Goal: Information Seeking & Learning: Check status

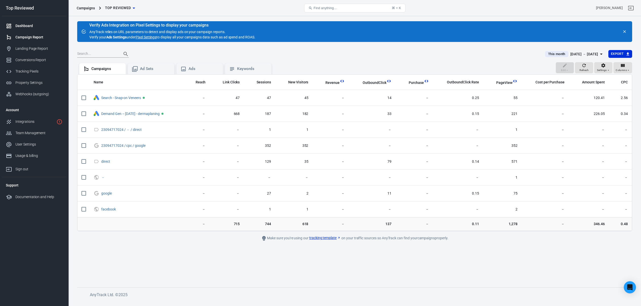
click at [26, 26] on div "Dashboard" at bounding box center [38, 25] width 47 height 5
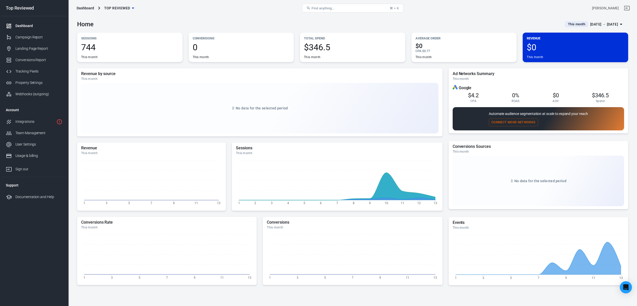
click at [566, 25] on span "This month" at bounding box center [576, 24] width 21 height 5
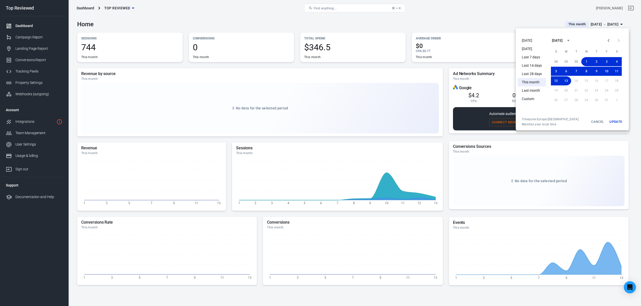
click at [528, 81] on li "This month" at bounding box center [532, 82] width 28 height 8
click at [591, 121] on button "Update" at bounding box center [615, 121] width 16 height 9
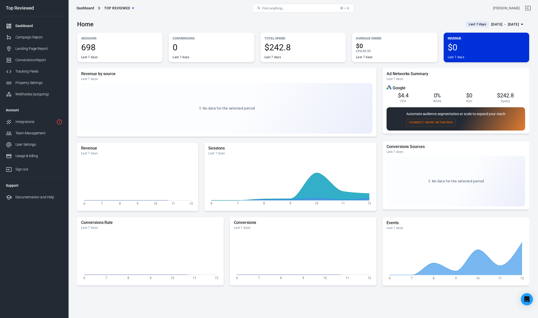
drag, startPoint x: 345, startPoint y: 24, endPoint x: 367, endPoint y: 24, distance: 22.0
click at [345, 24] on div "Home Last 7 days Oct 6 － Oct 12, 2025" at bounding box center [303, 22] width 452 height 12
click at [481, 22] on div "Last 7 days" at bounding box center [478, 24] width 24 height 6
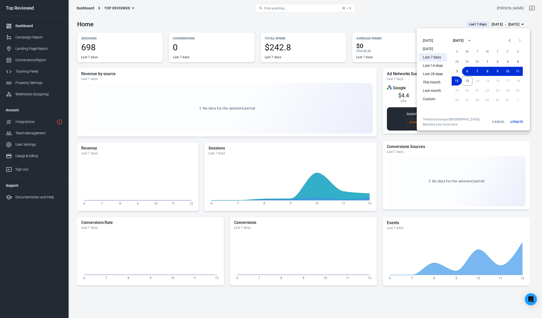
click at [493, 24] on div at bounding box center [271, 159] width 542 height 318
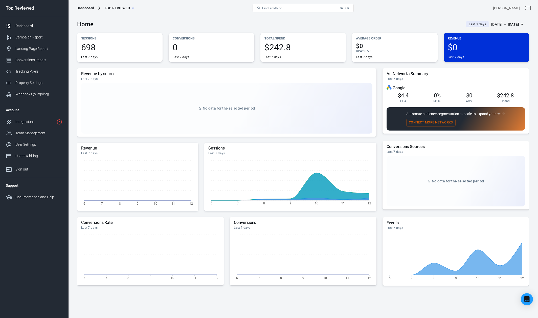
click at [477, 29] on main "Home Last 7 days Oct 6 － Oct 12, 2025 Sessions 698 Last 7 days Conversions 0 La…" at bounding box center [303, 170] width 452 height 308
click at [492, 26] on div "[DATE] － [DATE]" at bounding box center [506, 24] width 28 height 6
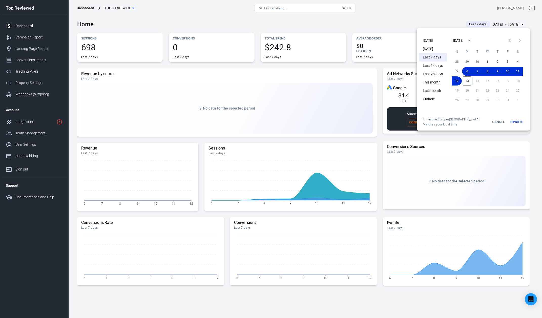
click at [431, 81] on li "This month" at bounding box center [433, 82] width 28 height 8
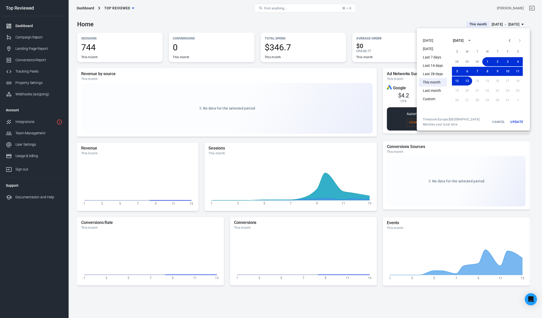
click at [383, 24] on div at bounding box center [271, 159] width 542 height 318
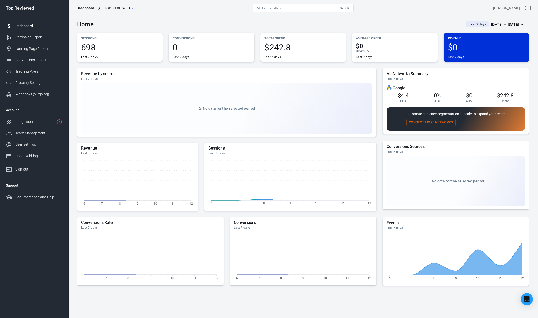
click at [472, 24] on span "Last 7 days" at bounding box center [478, 24] width 22 height 5
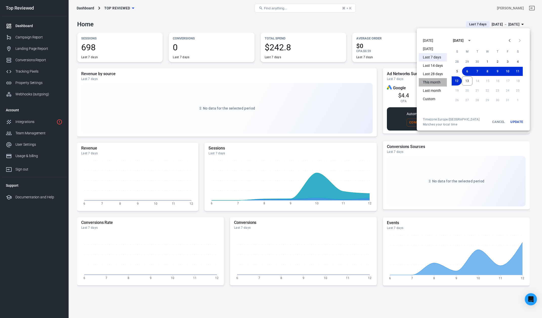
click at [429, 83] on li "This month" at bounding box center [433, 82] width 28 height 8
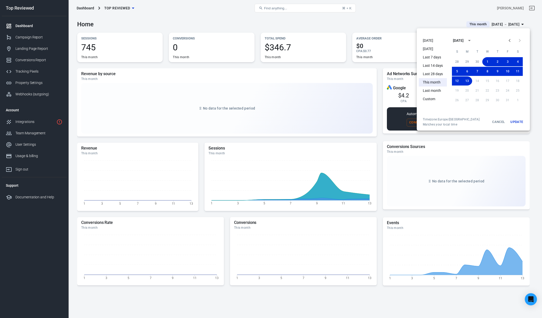
click at [369, 25] on div at bounding box center [271, 159] width 542 height 318
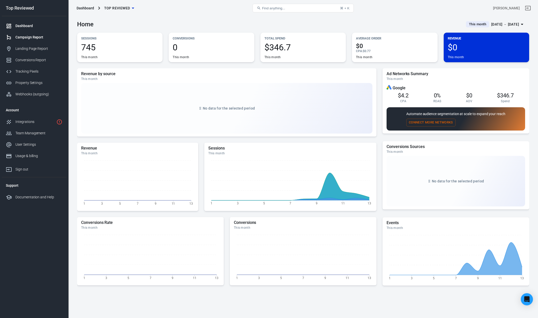
click at [35, 36] on div "Campaign Report" at bounding box center [38, 37] width 47 height 5
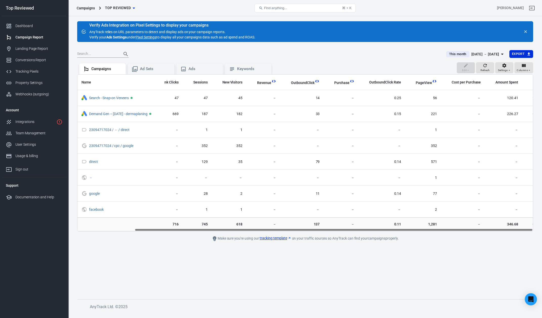
scroll to position [0, 65]
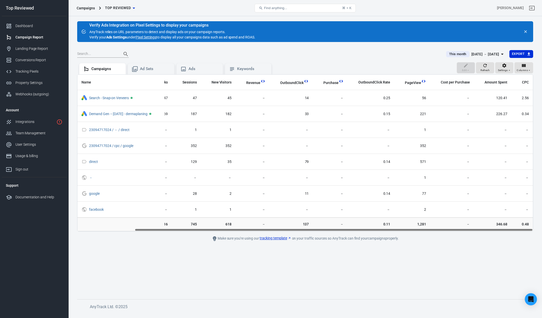
drag, startPoint x: 391, startPoint y: 230, endPoint x: 505, endPoint y: 232, distance: 113.6
click at [505, 232] on main "Verify Ads Integration on Pixel Settings to display your campaigns AnyTrack rel…" at bounding box center [305, 156] width 456 height 270
click at [484, 68] on span "Refresh" at bounding box center [484, 70] width 9 height 5
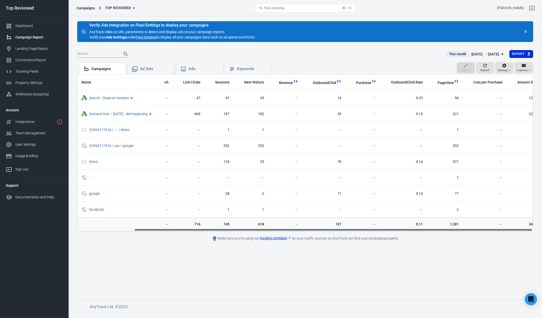
scroll to position [0, 0]
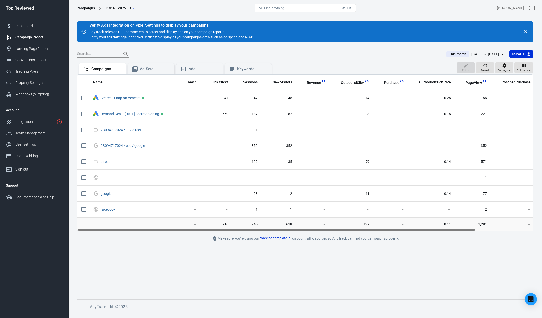
drag, startPoint x: 315, startPoint y: 229, endPoint x: 307, endPoint y: 225, distance: 8.7
click at [307, 225] on div "Name Reach Link Clicks Sessions New Visitors Revenue OutboundClick Purchase Out…" at bounding box center [305, 152] width 456 height 157
click at [519, 68] on span "Columns" at bounding box center [522, 70] width 11 height 5
click at [496, 162] on li "Customize columns…" at bounding box center [509, 159] width 48 height 8
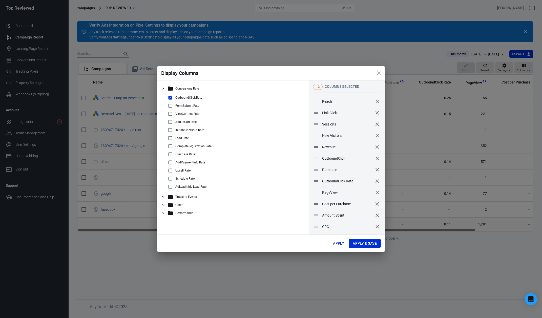
click at [188, 195] on div "Tracking Events" at bounding box center [235, 197] width 136 height 6
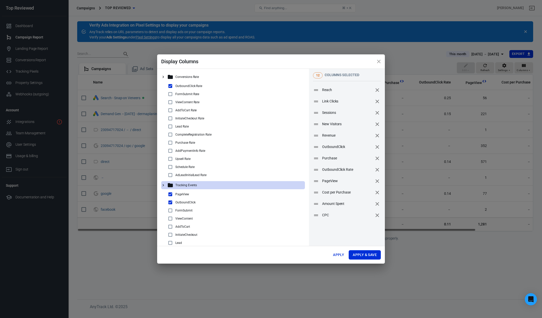
scroll to position [72, 0]
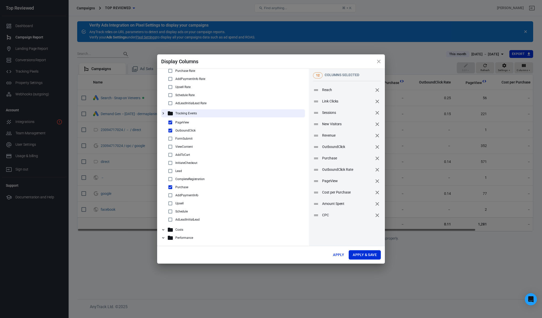
click at [119, 239] on div "Display Columns Conversions Rate OutboundClick Rate FormSubmit Rate ViewContent…" at bounding box center [271, 159] width 542 height 318
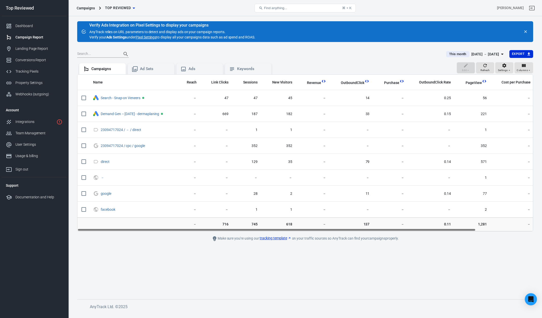
scroll to position [0, 65]
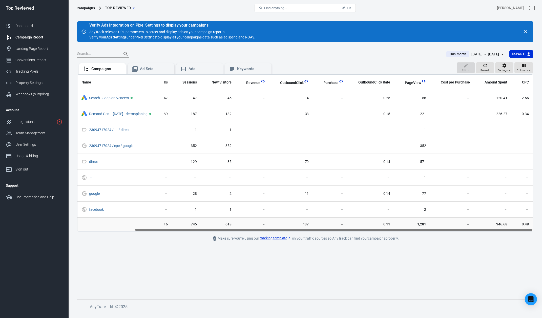
drag, startPoint x: 413, startPoint y: 229, endPoint x: 503, endPoint y: 231, distance: 89.3
click at [503, 231] on div "Name Reach Link Clicks Sessions New Visitors Revenue OutboundClick Purchase Out…" at bounding box center [305, 152] width 456 height 157
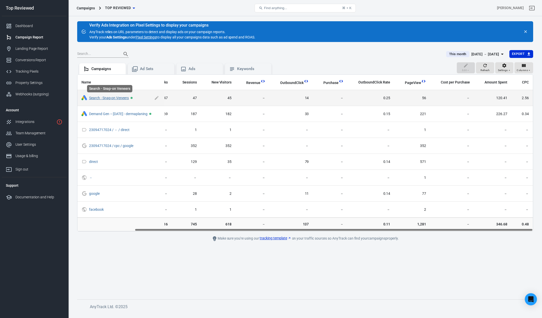
click at [110, 97] on link "Search - Snap-on Veneers" at bounding box center [109, 98] width 40 height 4
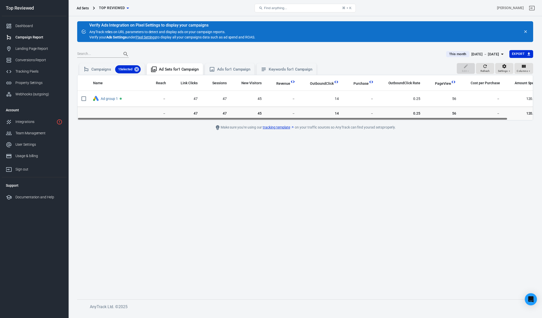
click at [192, 116] on td "47" at bounding box center [186, 114] width 32 height 14
click at [194, 114] on span "47" at bounding box center [186, 113] width 24 height 5
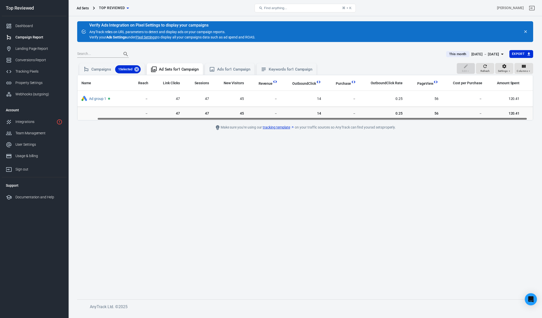
scroll to position [0, 27]
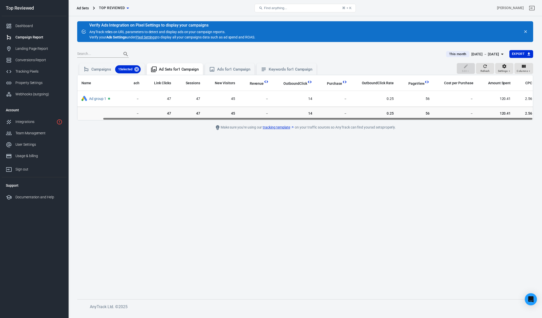
drag, startPoint x: 213, startPoint y: 119, endPoint x: 248, endPoint y: 122, distance: 35.3
click at [248, 122] on main "Verify Ads Integration on Pixel Settings to display your campaigns AnyTrack rel…" at bounding box center [305, 156] width 456 height 270
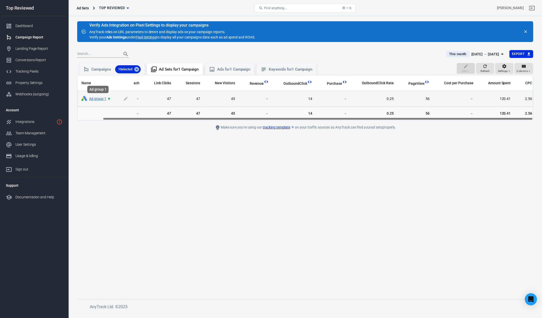
click at [101, 100] on link "Ad group 1" at bounding box center [97, 99] width 17 height 4
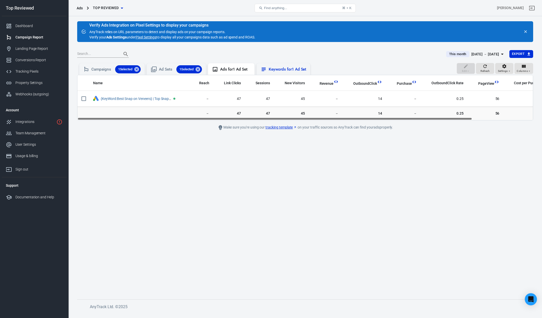
click at [270, 73] on div "Keywords for 1 Ad Set" at bounding box center [284, 69] width 54 height 12
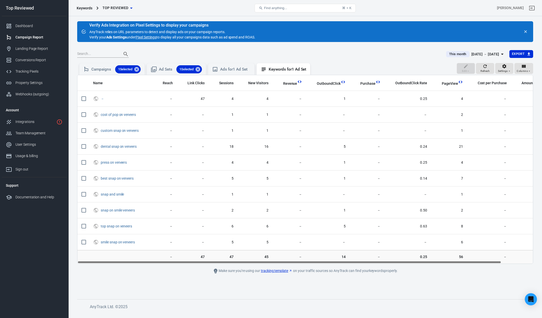
drag, startPoint x: 311, startPoint y: 263, endPoint x: 283, endPoint y: 259, distance: 27.6
click at [284, 259] on div "Name Reach Link Clicks Sessions New Visitors Revenue OutboundClick Purchase Out…" at bounding box center [305, 169] width 456 height 189
click at [34, 26] on div "Dashboard" at bounding box center [38, 25] width 47 height 5
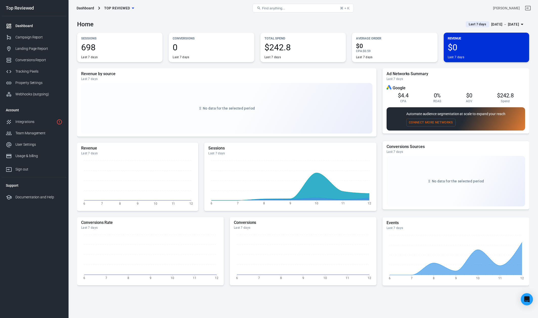
click at [494, 25] on div "[DATE] － [DATE]" at bounding box center [506, 24] width 28 height 6
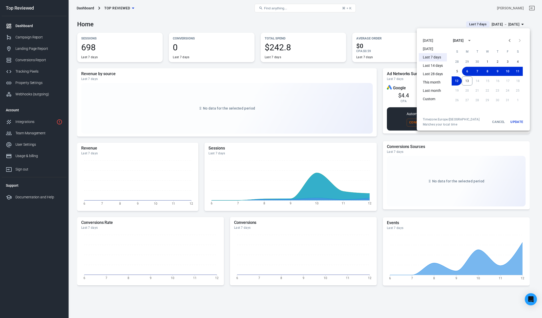
click at [434, 85] on li "This month" at bounding box center [433, 82] width 28 height 8
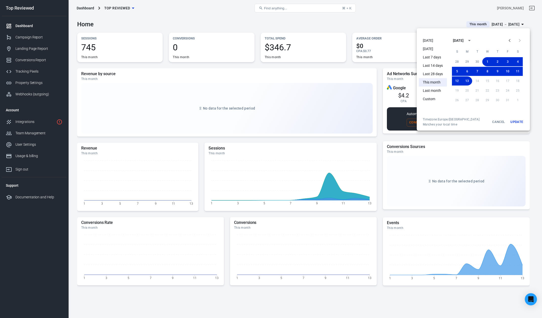
click at [380, 86] on div at bounding box center [271, 159] width 542 height 318
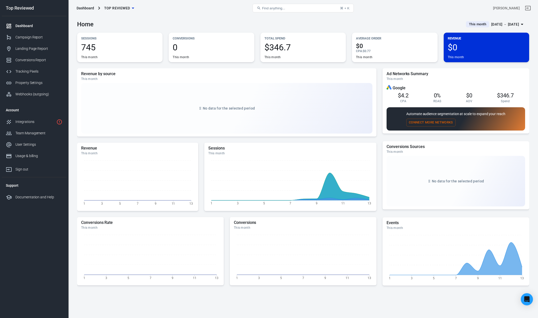
click at [380, 86] on div "Revenue by source This month No data for the selected period Revenue This month…" at bounding box center [303, 196] width 452 height 256
click at [380, 170] on div "Revenue by source This month No data for the selected period Revenue This month…" at bounding box center [303, 196] width 452 height 256
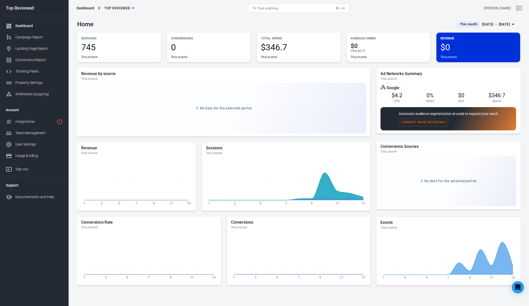
click at [482, 25] on div "[DATE] － [DATE]" at bounding box center [496, 24] width 28 height 6
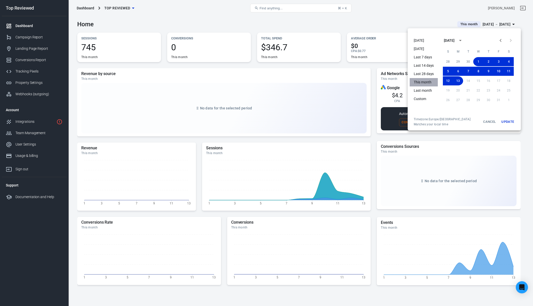
click at [430, 81] on li "This month" at bounding box center [423, 82] width 28 height 8
click at [513, 122] on button "Update" at bounding box center [507, 121] width 16 height 9
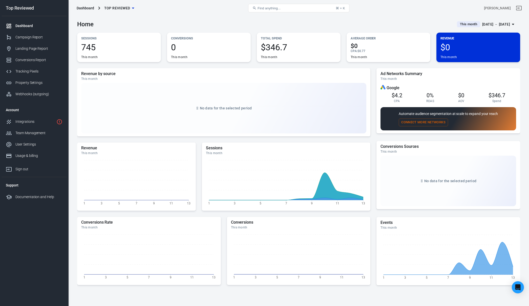
click at [426, 14] on div "Dashboard Top Reviewed Find anything... ⌘ + K Robertas Remeika" at bounding box center [299, 8] width 460 height 16
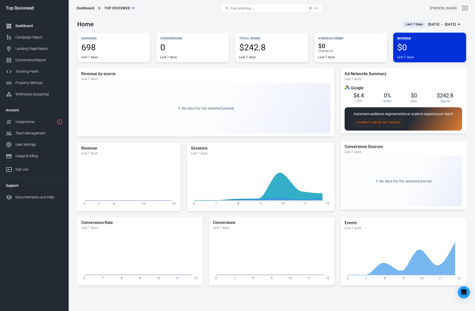
click at [428, 23] on div "[DATE] － [DATE]" at bounding box center [442, 24] width 28 height 6
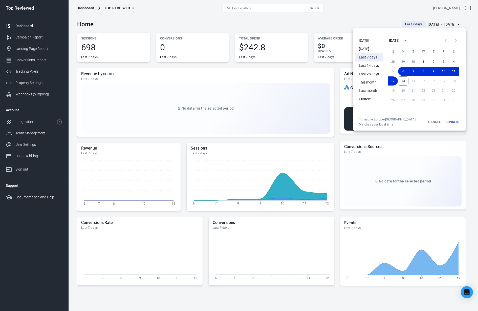
click at [373, 82] on li "This month" at bounding box center [369, 82] width 28 height 8
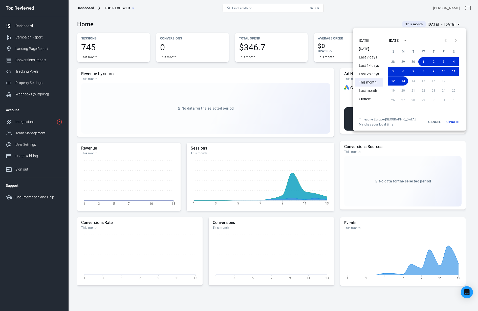
click at [326, 27] on div at bounding box center [239, 155] width 478 height 311
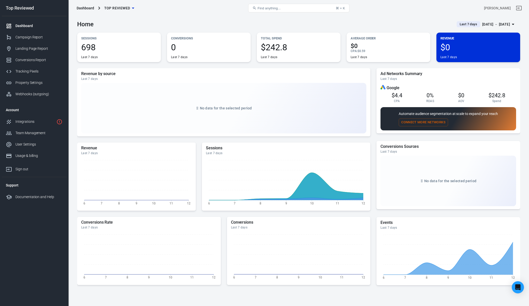
click at [493, 25] on div "[DATE] － [DATE]" at bounding box center [496, 24] width 28 height 6
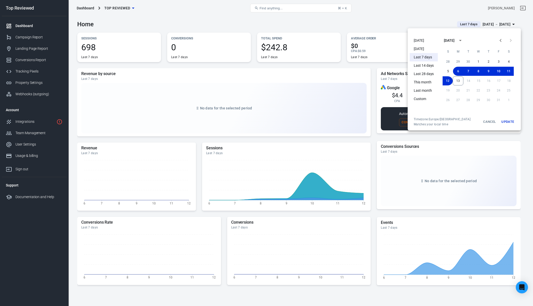
click at [425, 83] on li "This month" at bounding box center [423, 82] width 28 height 8
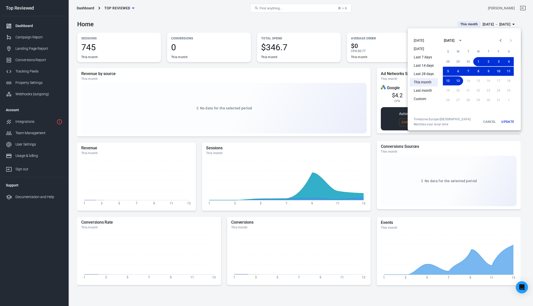
click at [507, 122] on button "Update" at bounding box center [507, 121] width 16 height 9
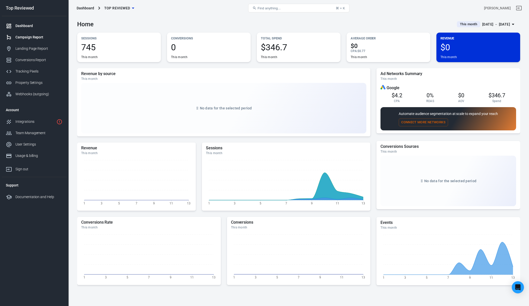
click at [36, 39] on div "Campaign Report" at bounding box center [38, 37] width 47 height 5
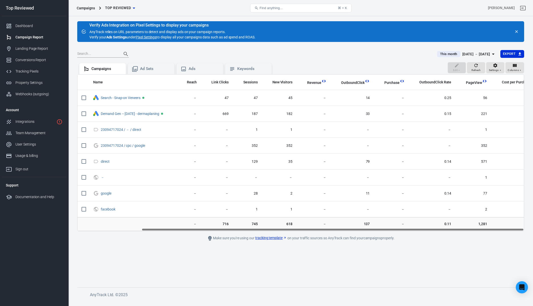
drag, startPoint x: 360, startPoint y: 229, endPoint x: 302, endPoint y: 223, distance: 58.5
click at [302, 223] on div "Name Reach Link Clicks Sessions New Visitors Revenue OutboundClick Purchase Out…" at bounding box center [300, 152] width 447 height 157
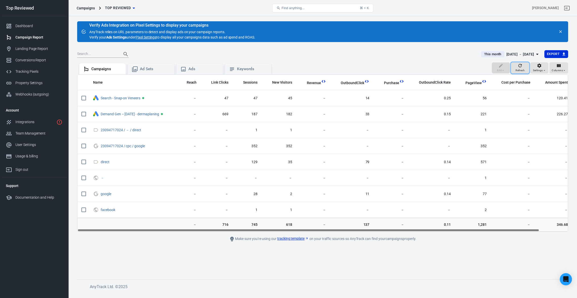
click at [524, 67] on div "Refresh" at bounding box center [520, 68] width 9 height 10
drag, startPoint x: 330, startPoint y: 230, endPoint x: 319, endPoint y: 219, distance: 15.9
click at [320, 219] on div "Name Reach Link Clicks Sessions New Visitors Revenue OutboundClick Purchase Out…" at bounding box center [322, 152] width 491 height 157
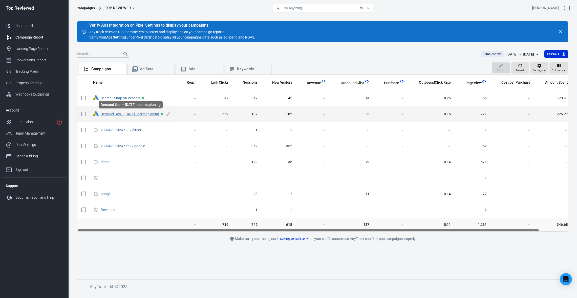
click at [127, 113] on link "Demand Gen – [DATE] - dermaplaning" at bounding box center [130, 114] width 58 height 4
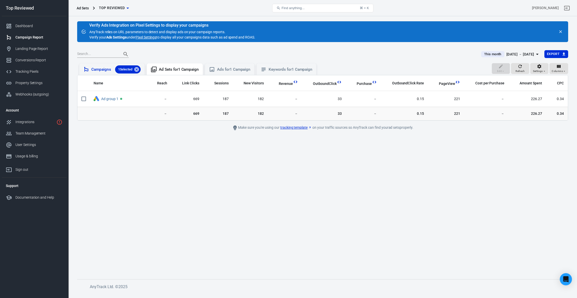
click at [101, 65] on div "Campaigns 1 Selected" at bounding box center [115, 69] width 49 height 8
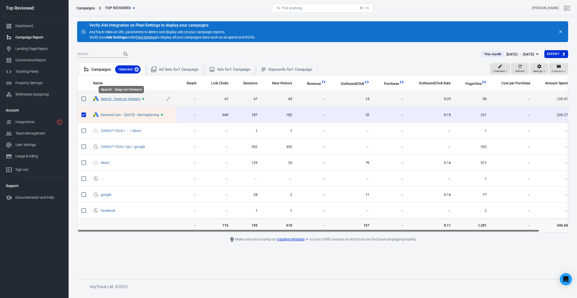
click at [111, 97] on link "Search - Snap-on Veneers" at bounding box center [121, 99] width 40 height 4
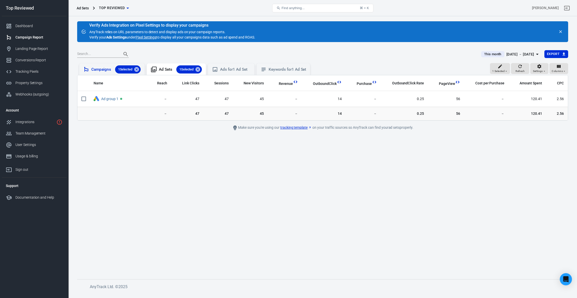
click at [107, 70] on div "Campaigns 1 Selected" at bounding box center [115, 69] width 49 height 8
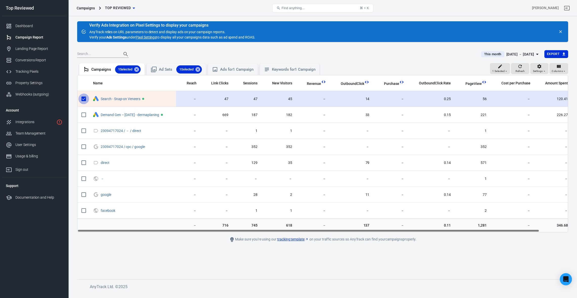
click at [84, 98] on input "scrollable content" at bounding box center [83, 98] width 11 height 11
checkbox input "false"
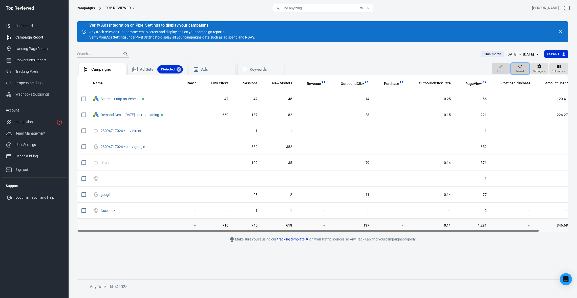
click at [521, 69] on span "Refresh" at bounding box center [520, 71] width 9 height 5
click at [26, 25] on div "Dashboard" at bounding box center [38, 25] width 47 height 5
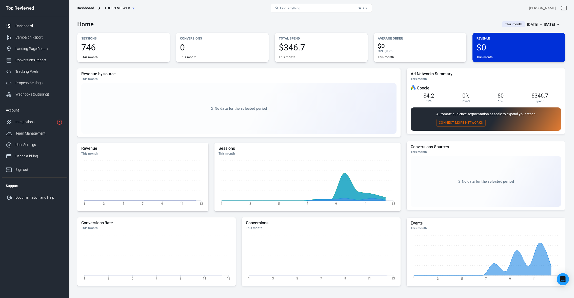
click at [527, 24] on div "[DATE] － [DATE]" at bounding box center [541, 24] width 28 height 6
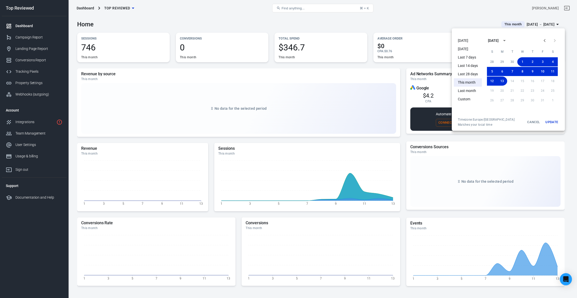
click at [466, 83] on li "This month" at bounding box center [468, 82] width 28 height 8
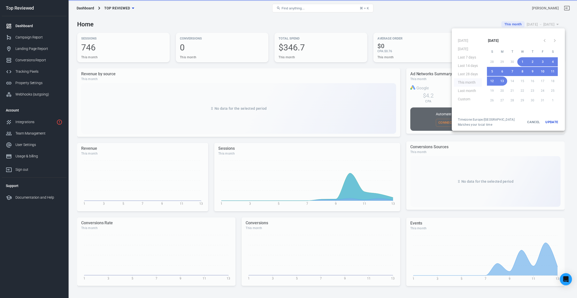
click at [529, 122] on button "Update" at bounding box center [552, 121] width 16 height 9
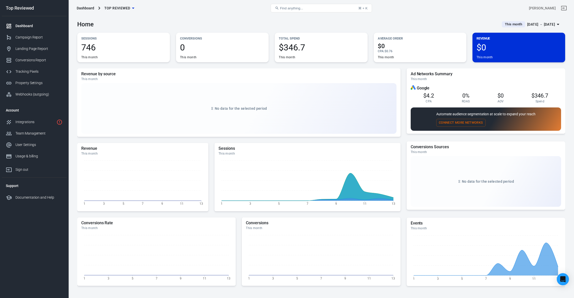
click at [413, 22] on div "Home This month [DATE] － [DATE]" at bounding box center [321, 22] width 488 height 12
click at [36, 38] on div "Campaign Report" at bounding box center [38, 37] width 47 height 5
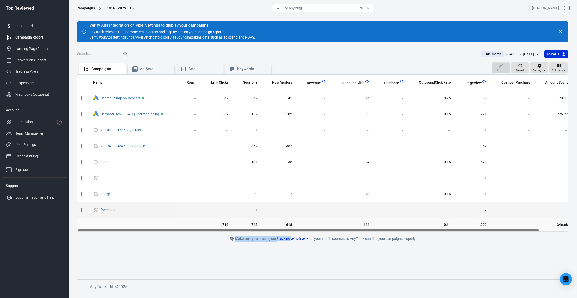
drag, startPoint x: 348, startPoint y: 229, endPoint x: 232, endPoint y: 202, distance: 118.7
click at [276, 237] on main "Verify Ads Integration on Pixel Settings to display your campaigns AnyTrack rel…" at bounding box center [322, 145] width 491 height 249
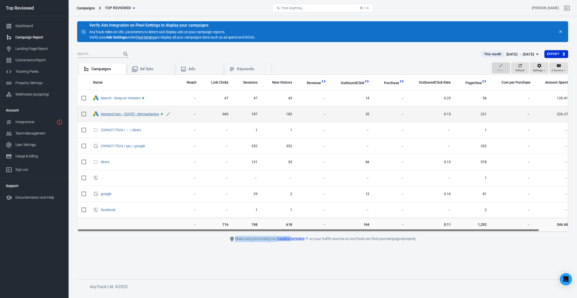
click at [144, 114] on link "Demand Gen – [DATE] - dermaplaning" at bounding box center [130, 114] width 58 height 4
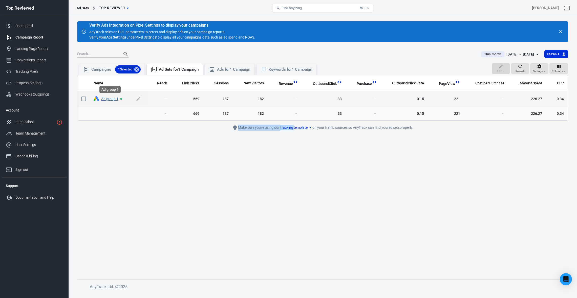
click at [105, 98] on link "Ad group 1" at bounding box center [109, 99] width 17 height 4
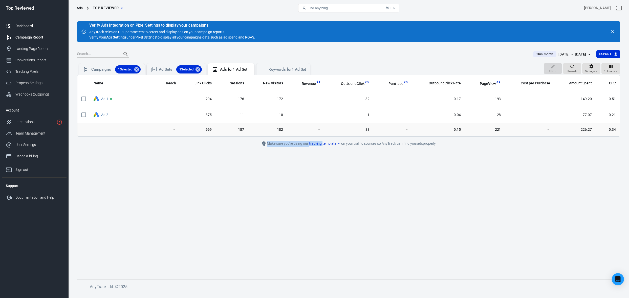
click at [19, 25] on div "Dashboard" at bounding box center [38, 25] width 47 height 5
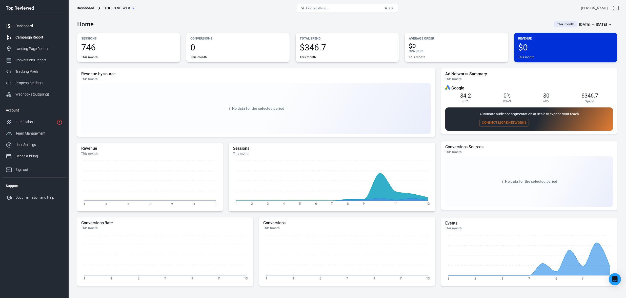
click at [28, 35] on div "Campaign Report" at bounding box center [38, 37] width 47 height 5
